Goal: Transaction & Acquisition: Purchase product/service

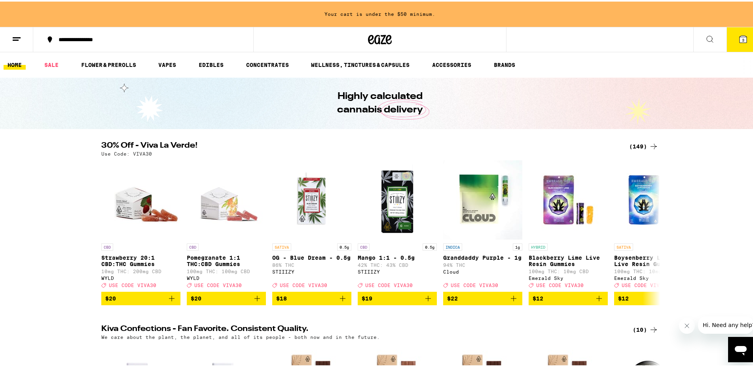
click at [730, 36] on button "3" at bounding box center [743, 38] width 33 height 25
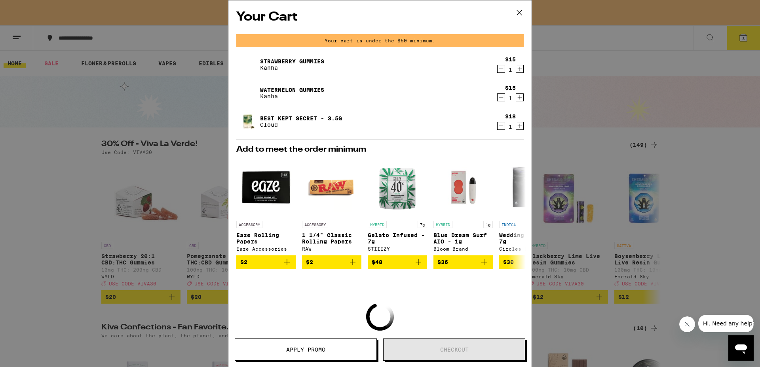
click at [497, 72] on icon "Decrement" at bounding box center [500, 68] width 7 height 9
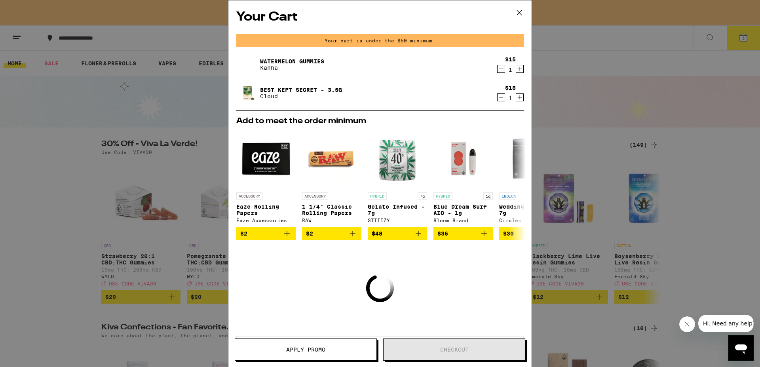
click at [497, 72] on icon "Decrement" at bounding box center [500, 68] width 7 height 9
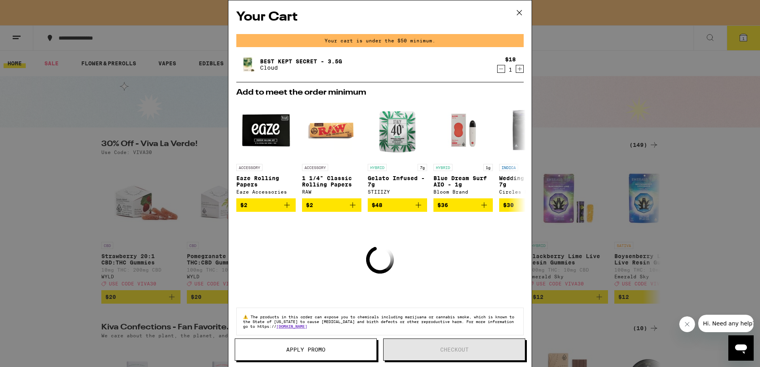
click at [497, 72] on icon "Decrement" at bounding box center [500, 68] width 7 height 9
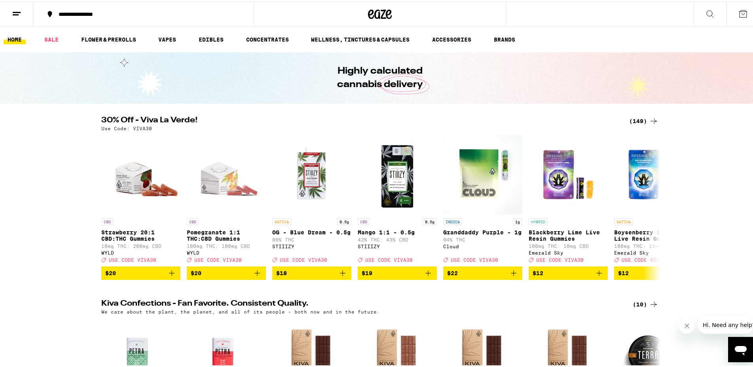
click at [18, 38] on link "HOME" at bounding box center [15, 37] width 22 height 9
click at [378, 13] on icon at bounding box center [380, 13] width 24 height 14
click at [633, 123] on div "(149)" at bounding box center [643, 119] width 29 height 9
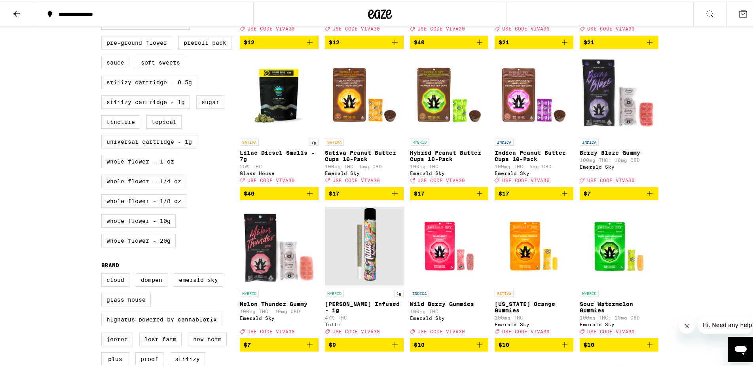
scroll to position [161, 0]
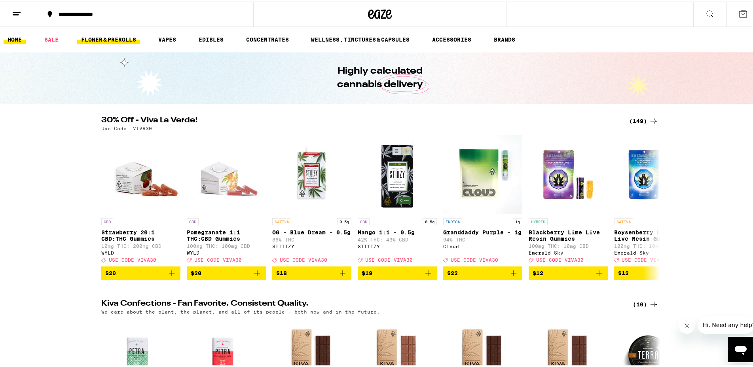
click at [100, 34] on link "FLOWER & PREROLLS" at bounding box center [108, 37] width 63 height 9
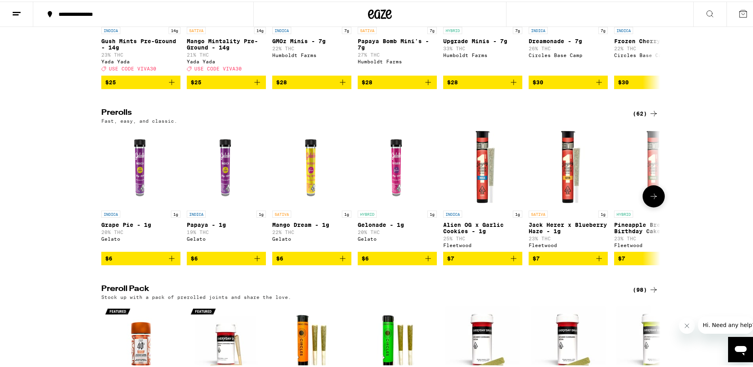
scroll to position [161, 0]
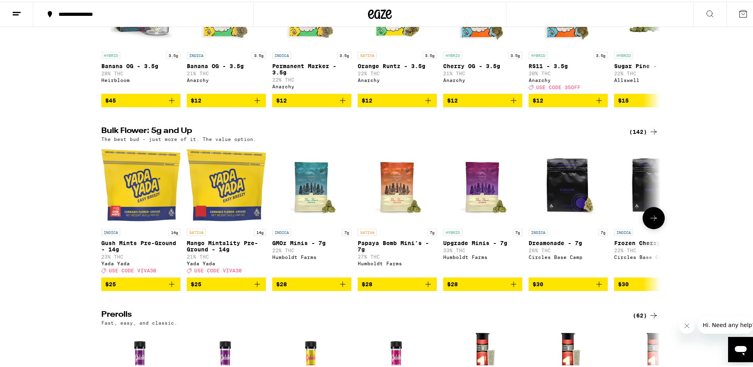
click at [649, 221] on icon at bounding box center [653, 216] width 9 height 9
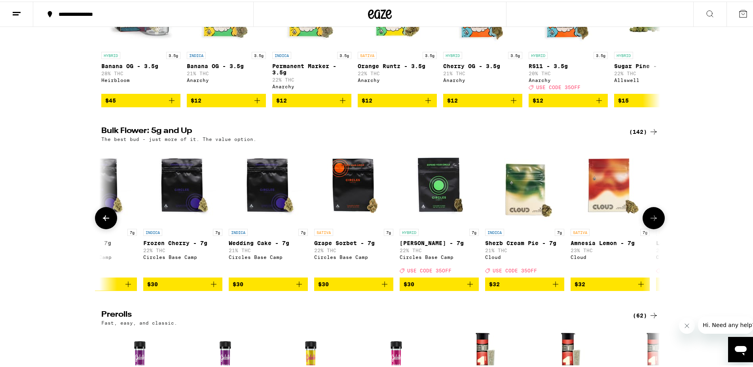
click at [649, 221] on icon at bounding box center [653, 216] width 9 height 9
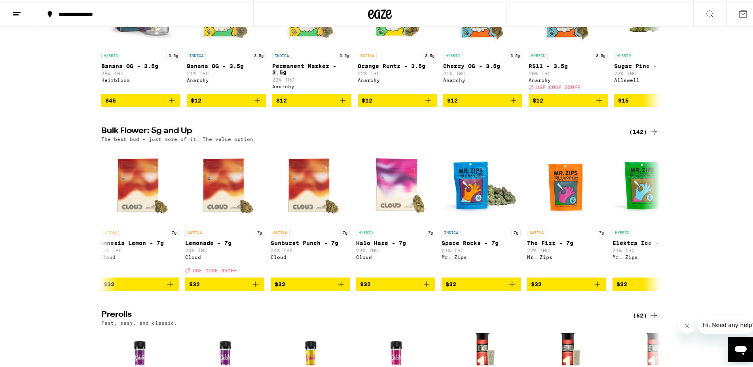
click at [639, 135] on div "(142)" at bounding box center [643, 129] width 29 height 9
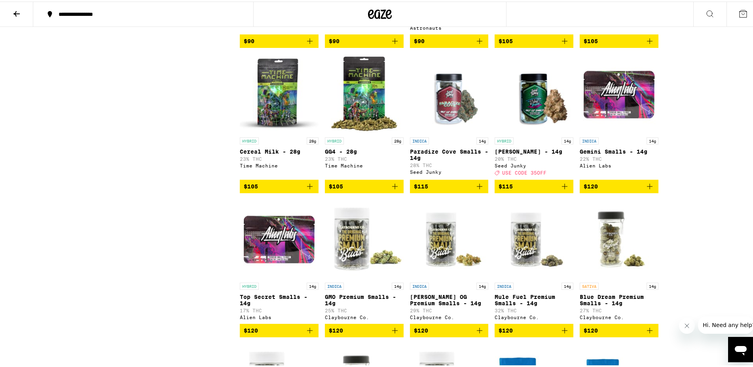
scroll to position [2866, 0]
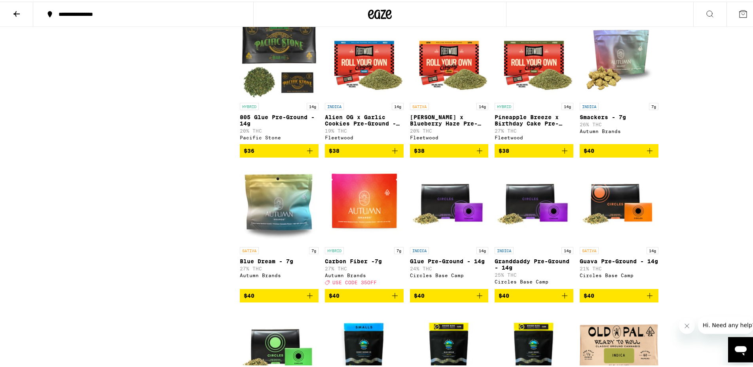
drag, startPoint x: 203, startPoint y: 279, endPoint x: 235, endPoint y: 115, distance: 167.7
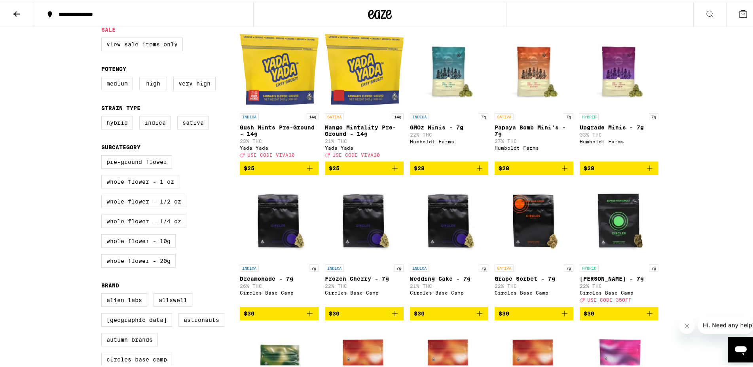
scroll to position [0, 0]
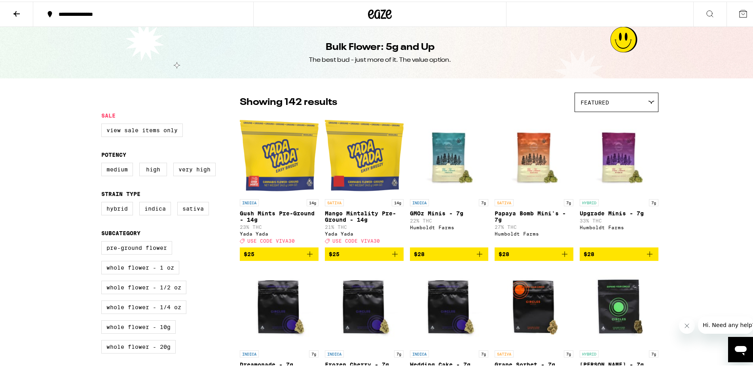
click at [307, 257] on icon "Add to bag" at bounding box center [309, 252] width 9 height 9
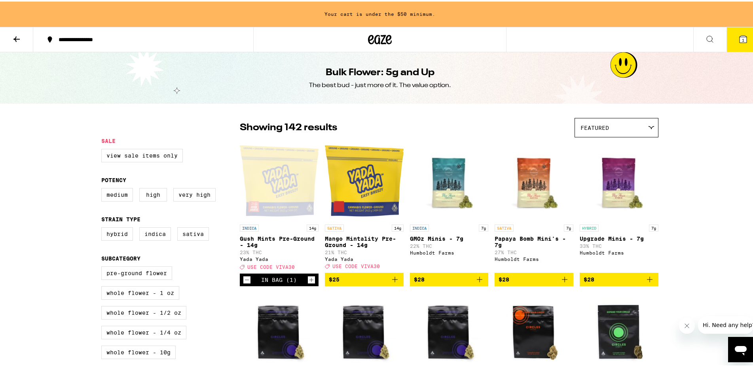
click at [392, 283] on icon "Add to bag" at bounding box center [394, 277] width 9 height 9
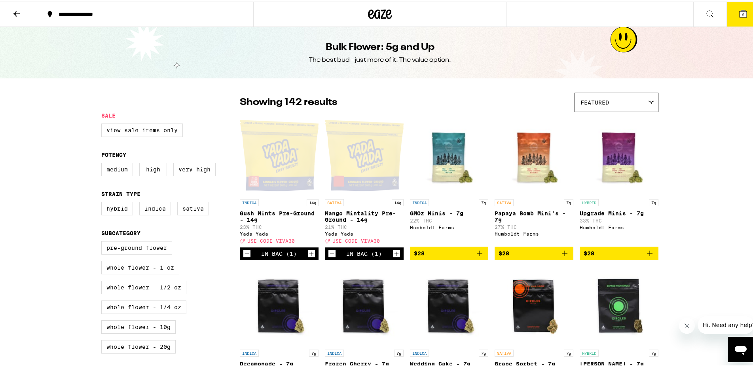
click at [739, 22] on button "2" at bounding box center [743, 12] width 33 height 25
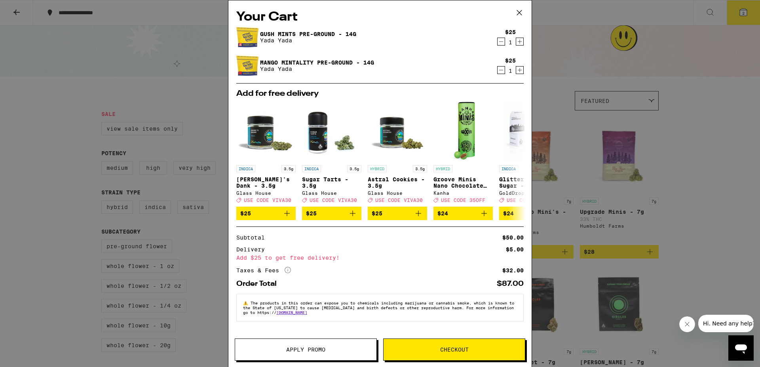
click at [689, 146] on div "Your Cart Gush Mints Pre-Ground - 14g Yada Yada $25 1 Mango Mintality Pre-Groun…" at bounding box center [380, 183] width 760 height 367
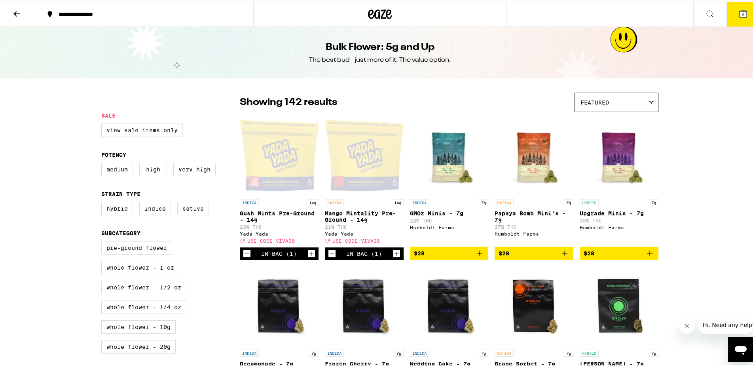
click at [377, 21] on div at bounding box center [379, 12] width 253 height 25
click at [374, 12] on icon at bounding box center [380, 13] width 24 height 14
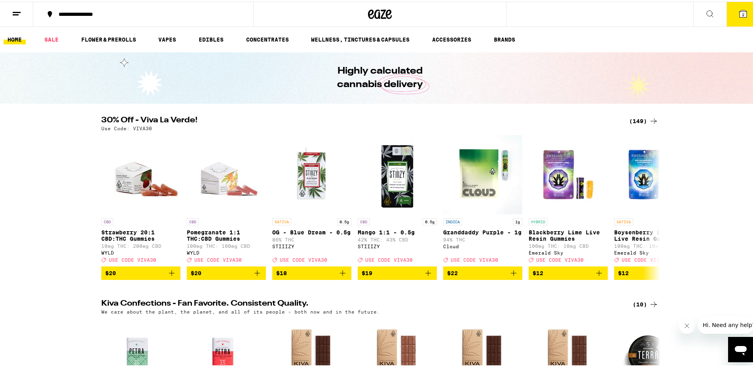
click at [639, 123] on div "(149)" at bounding box center [643, 119] width 29 height 9
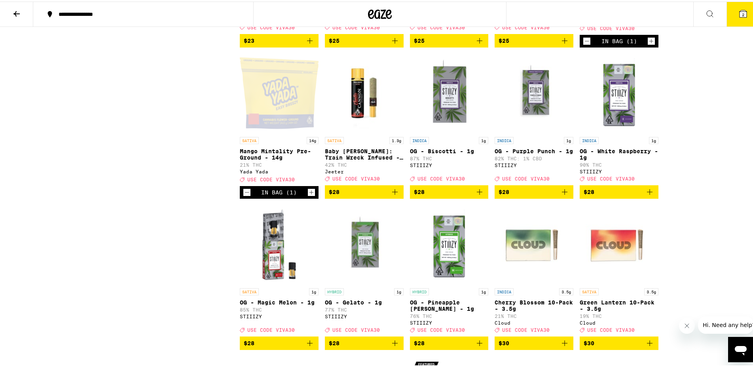
scroll to position [2704, 0]
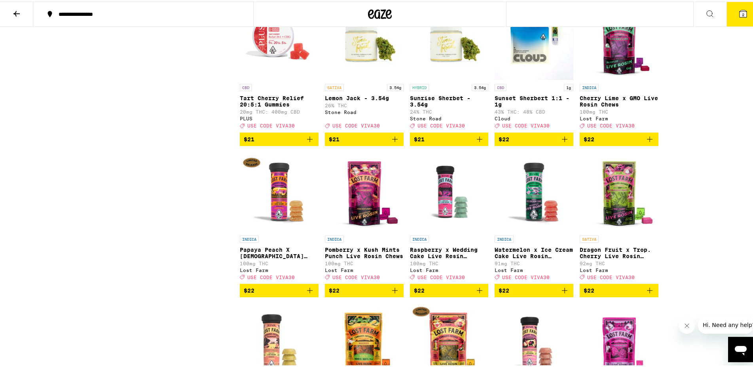
drag, startPoint x: 151, startPoint y: 197, endPoint x: 148, endPoint y: 35, distance: 161.9
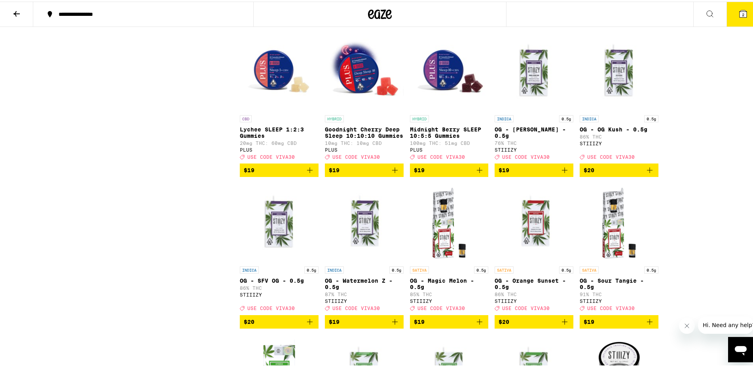
drag, startPoint x: 161, startPoint y: 150, endPoint x: 182, endPoint y: 35, distance: 117.3
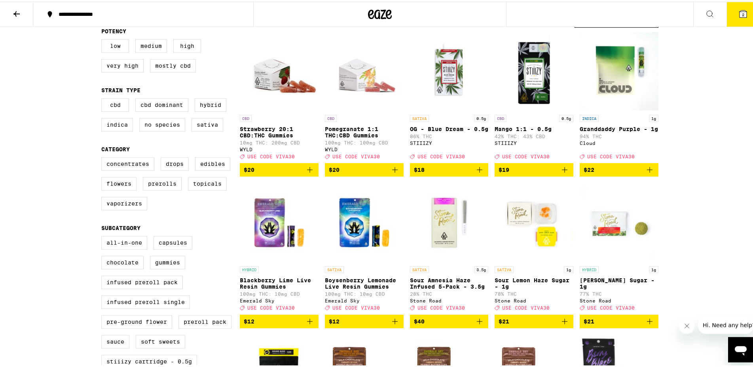
scroll to position [286, 0]
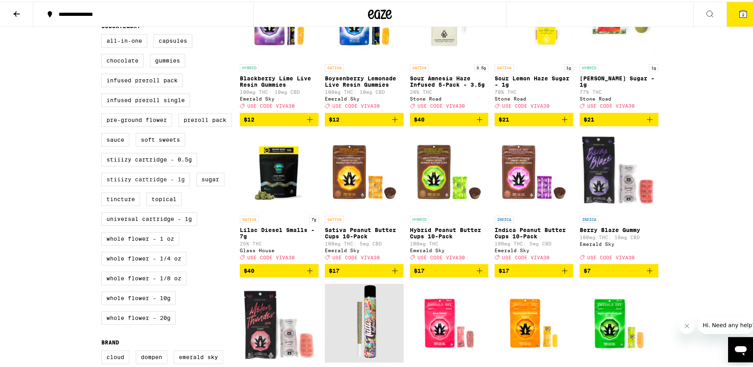
click at [154, 184] on label "STIIIZY Cartridge - 1g" at bounding box center [145, 177] width 89 height 13
click at [103, 34] on input "STIIIZY Cartridge - 1g" at bounding box center [103, 34] width 0 height 0
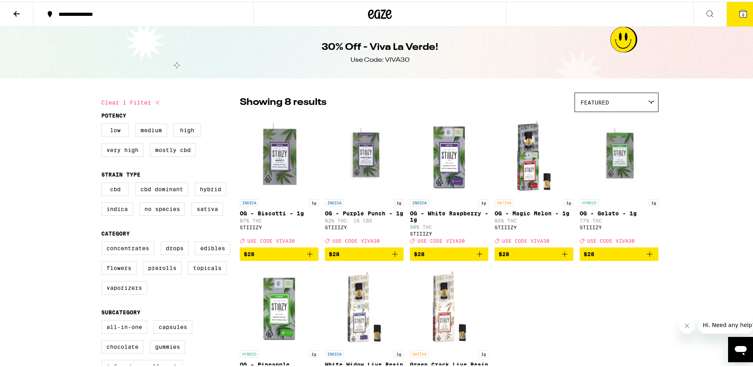
click at [156, 104] on icon at bounding box center [157, 100] width 9 height 9
checkbox input "false"
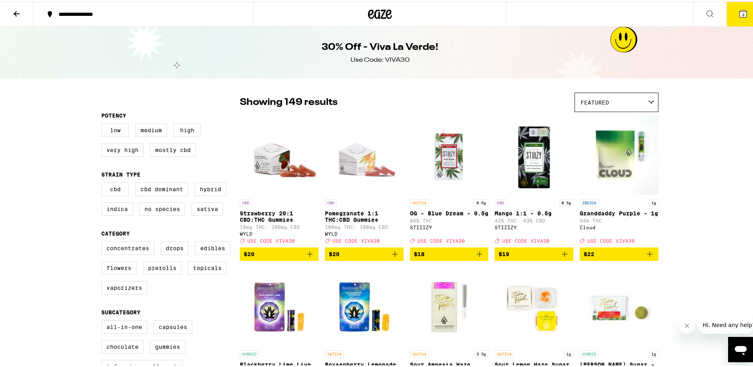
scroll to position [40, 0]
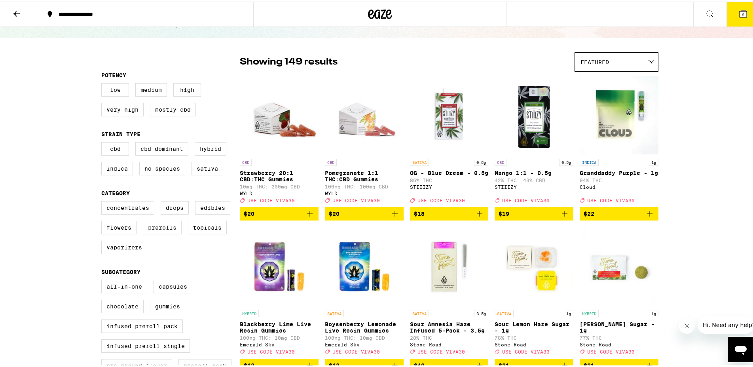
click at [165, 233] on label "Prerolls" at bounding box center [162, 225] width 39 height 13
click at [103, 201] on input "Prerolls" at bounding box center [103, 201] width 0 height 0
checkbox input "true"
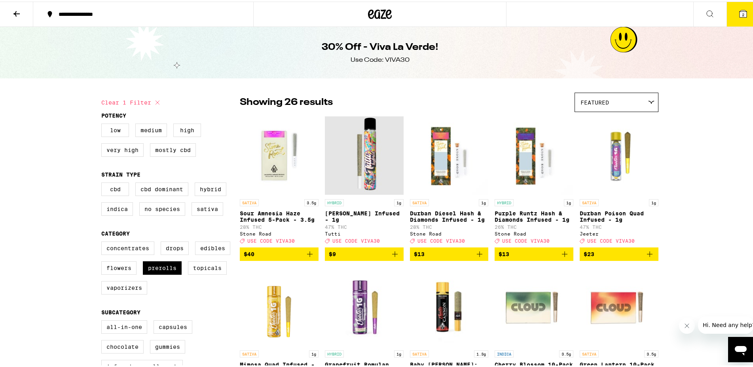
click at [392, 255] on icon "Add to bag" at bounding box center [395, 253] width 6 height 6
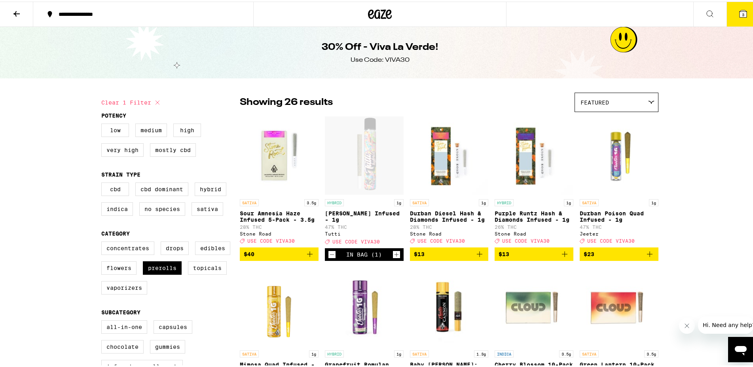
click at [738, 16] on icon at bounding box center [742, 12] width 9 height 9
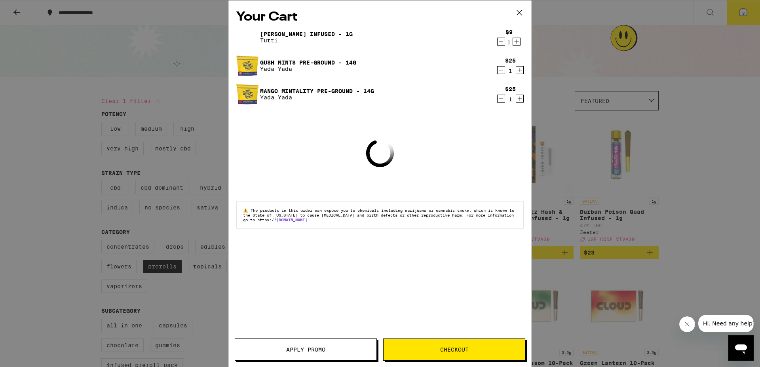
click at [317, 347] on span "Apply Promo" at bounding box center [305, 350] width 39 height 6
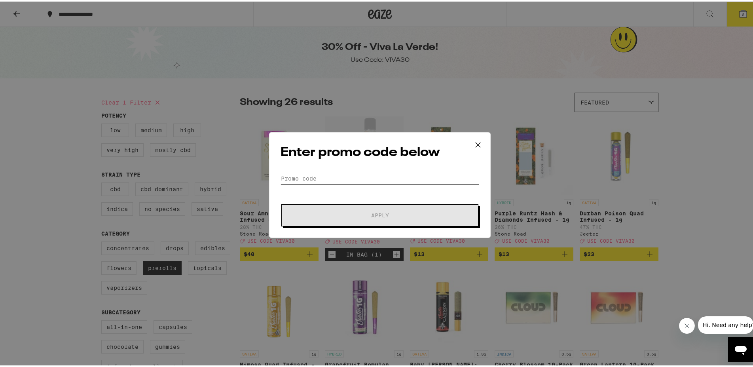
click at [363, 180] on input "Promo Code" at bounding box center [380, 177] width 199 height 12
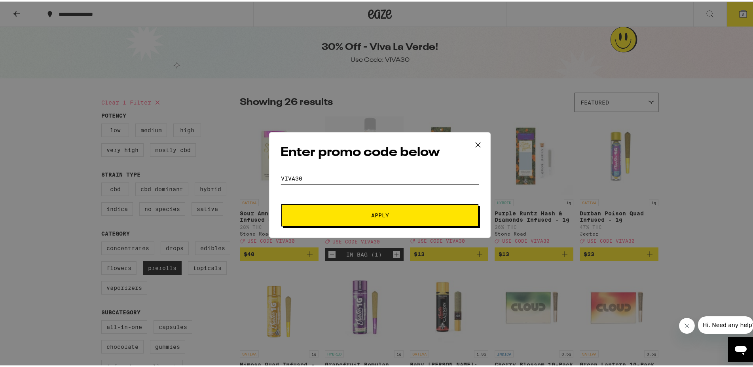
type input "VIVA30"
click at [372, 217] on button "Apply" at bounding box center [379, 214] width 197 height 22
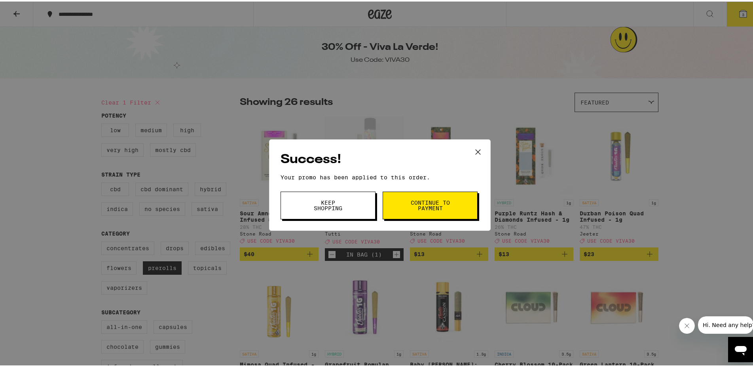
click at [417, 196] on button "Continue to payment" at bounding box center [430, 204] width 95 height 28
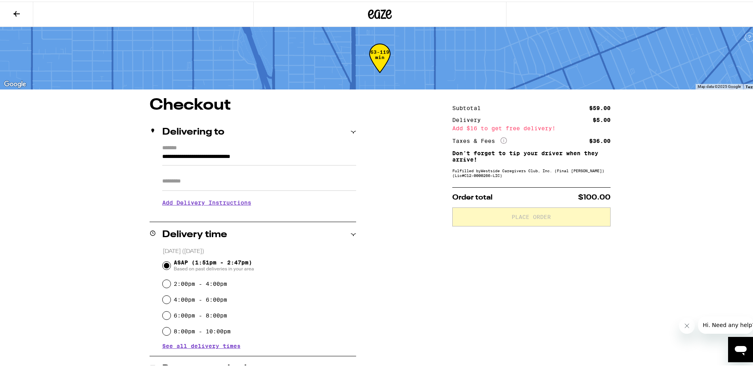
scroll to position [40, 0]
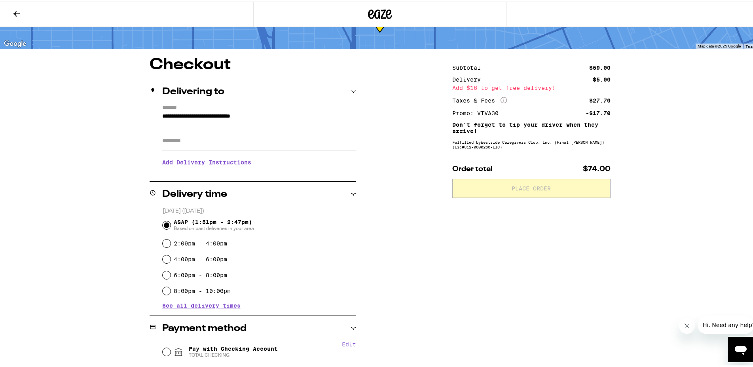
click at [229, 142] on input "Apt/Suite" at bounding box center [259, 139] width 194 height 19
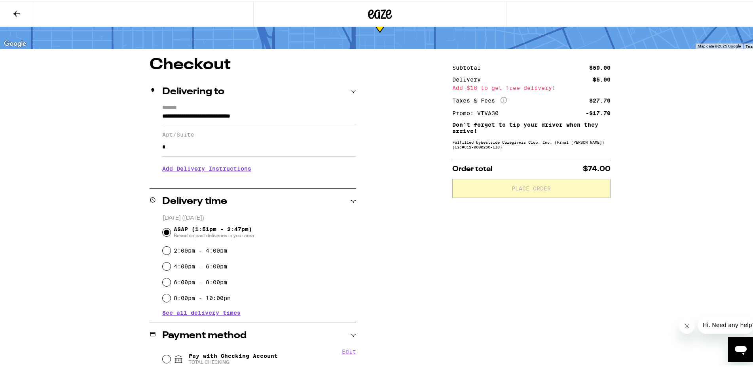
type input "*"
click at [106, 167] on div "**********" at bounding box center [380, 290] width 570 height 470
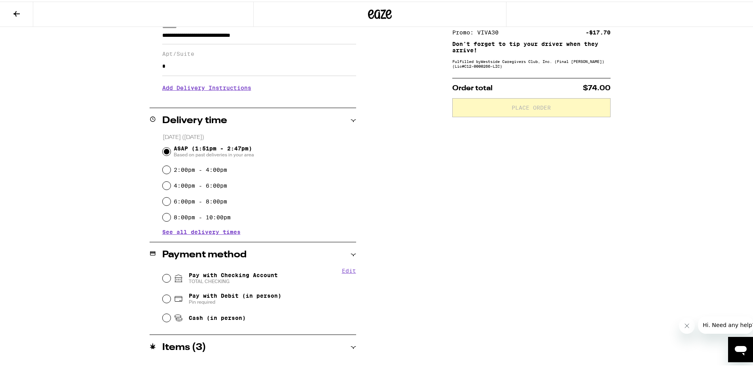
click at [205, 275] on span "Pay with Checking Account TOTAL CHECKING" at bounding box center [233, 276] width 89 height 13
click at [171, 275] on input "Pay with Checking Account TOTAL CHECKING" at bounding box center [167, 277] width 8 height 8
radio input "true"
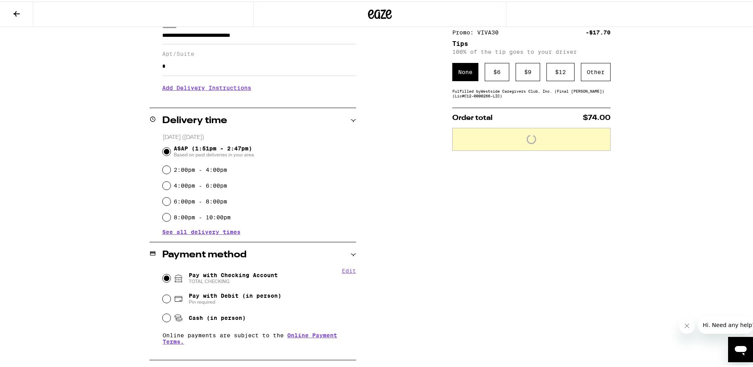
scroll to position [81, 0]
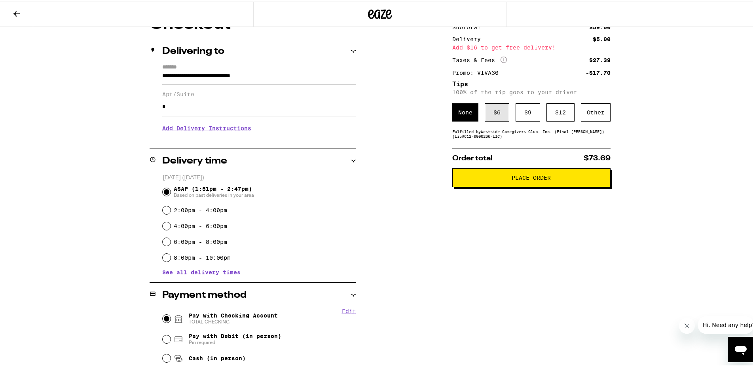
click at [497, 114] on div "$ 6" at bounding box center [497, 111] width 25 height 18
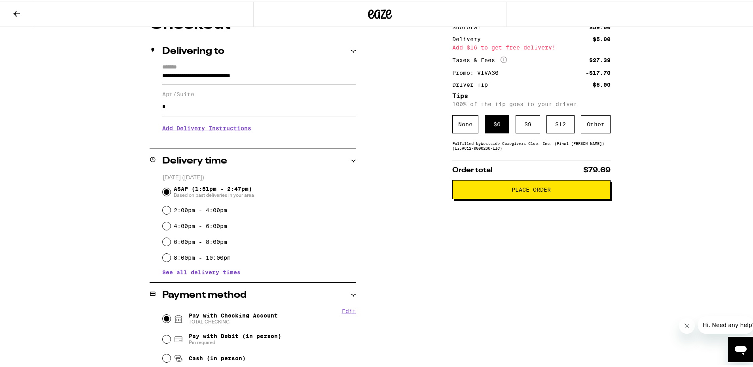
click at [508, 195] on button "Place Order" at bounding box center [531, 187] width 158 height 19
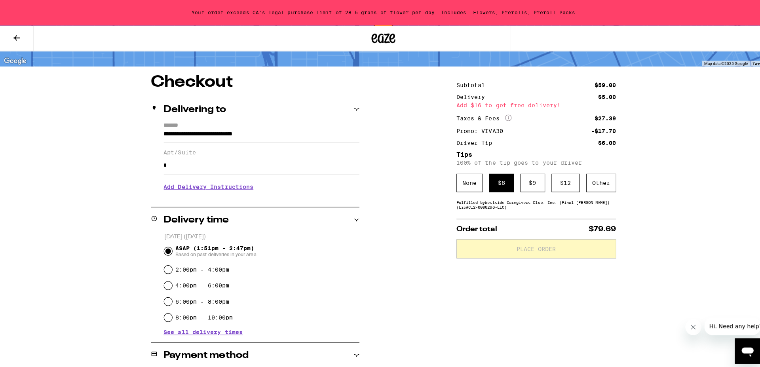
scroll to position [0, 0]
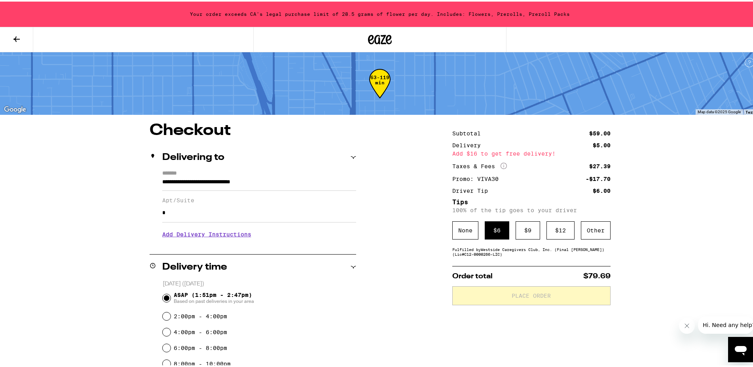
click at [13, 38] on icon at bounding box center [16, 37] width 9 height 9
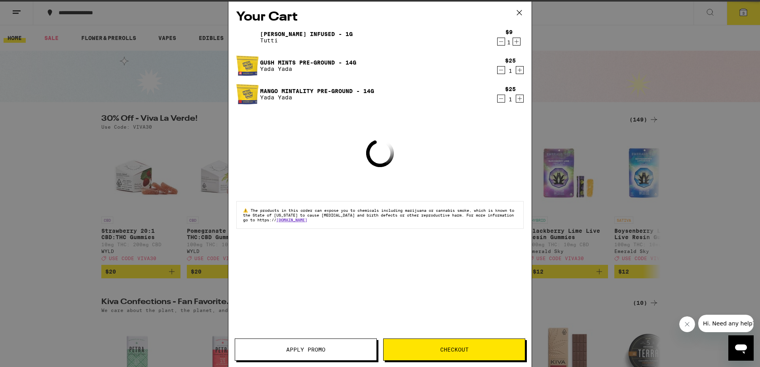
click at [503, 42] on icon "Decrement" at bounding box center [500, 41] width 7 height 9
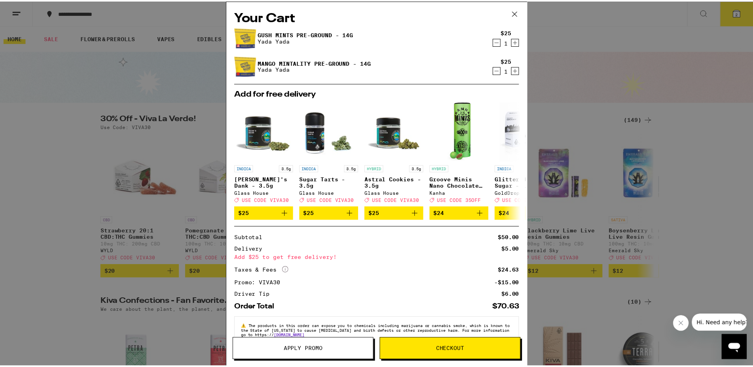
scroll to position [30, 0]
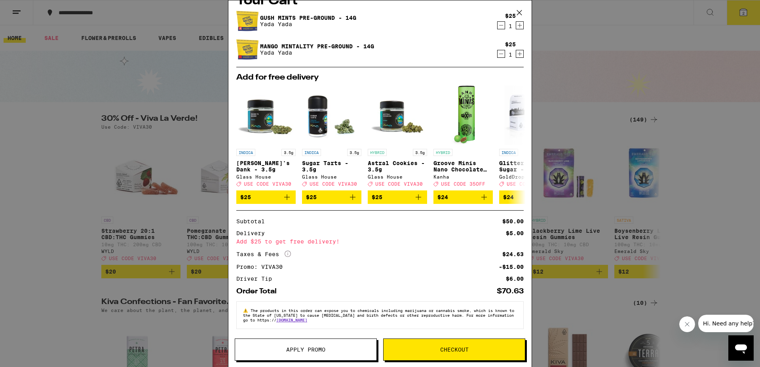
click at [436, 352] on span "Checkout" at bounding box center [453, 350] width 141 height 6
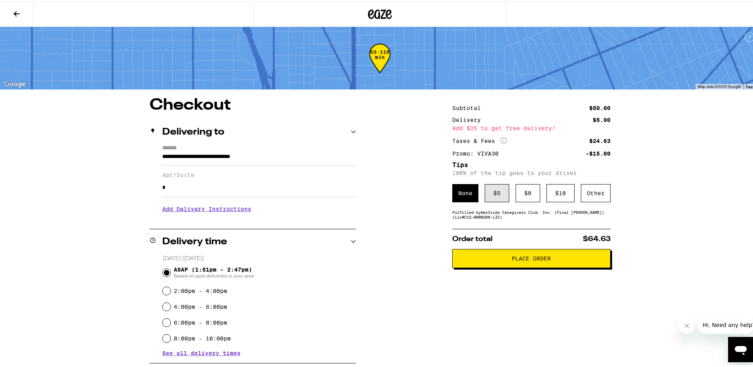
click at [490, 198] on div "$ 5" at bounding box center [497, 191] width 25 height 18
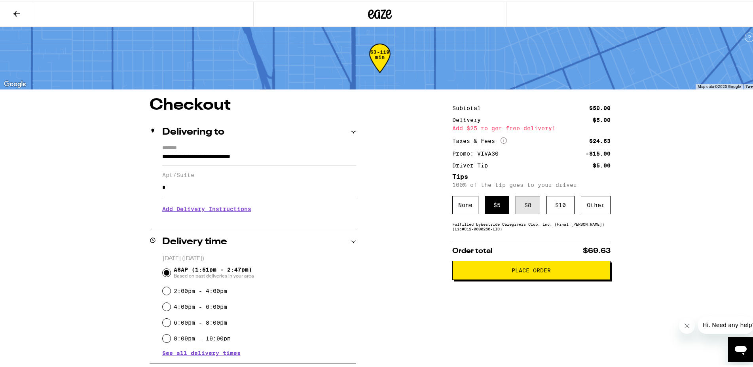
click at [521, 209] on div "$ 8" at bounding box center [528, 203] width 25 height 18
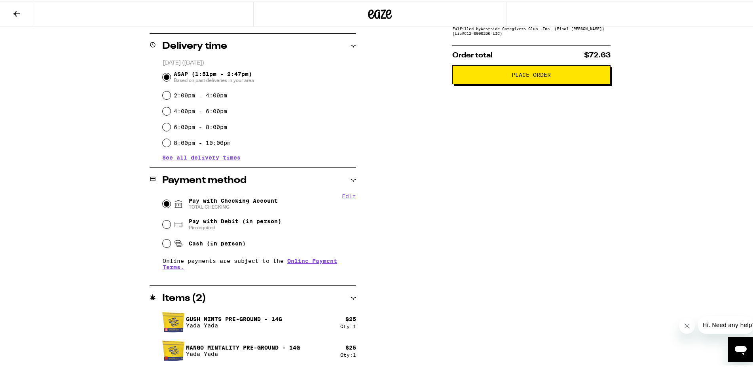
scroll to position [34, 0]
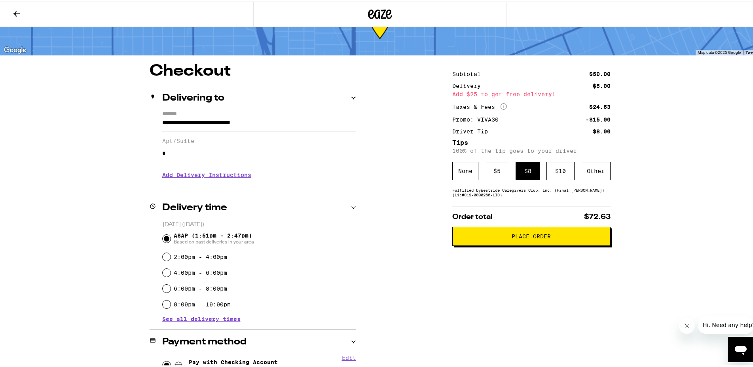
click at [468, 242] on button "Place Order" at bounding box center [531, 234] width 158 height 19
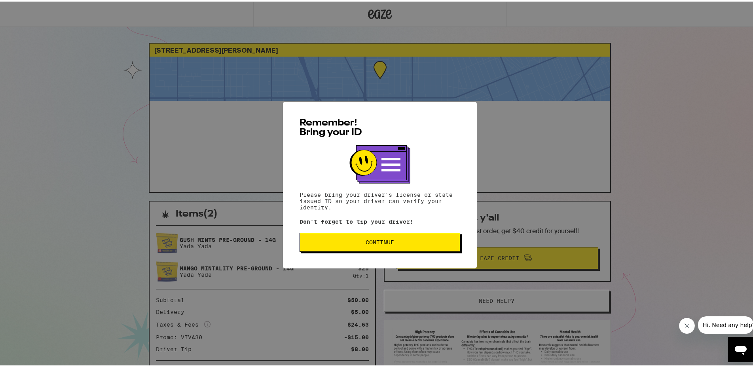
click at [412, 241] on span "Continue" at bounding box center [379, 241] width 147 height 6
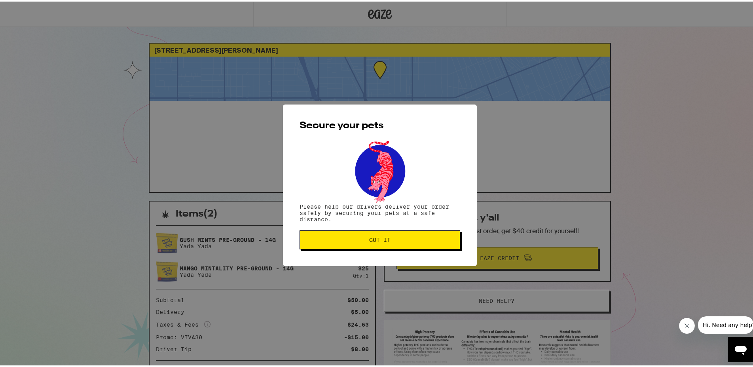
click at [412, 241] on span "Got it" at bounding box center [379, 238] width 147 height 6
